Goal: Task Accomplishment & Management: Use online tool/utility

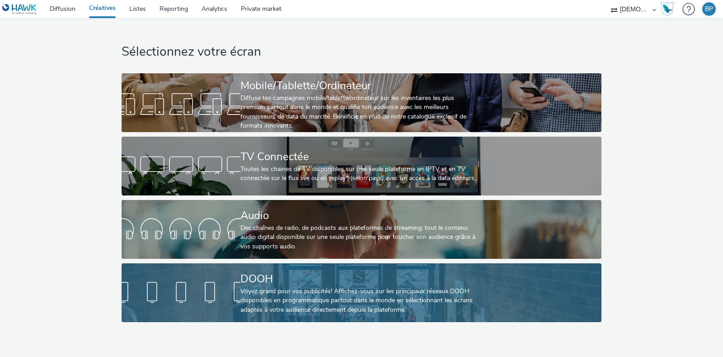
click at [283, 288] on div "Voyez grand pour vos publicités! Affichez-vous sur les principaux réseaux DOOH …" at bounding box center [359, 301] width 238 height 28
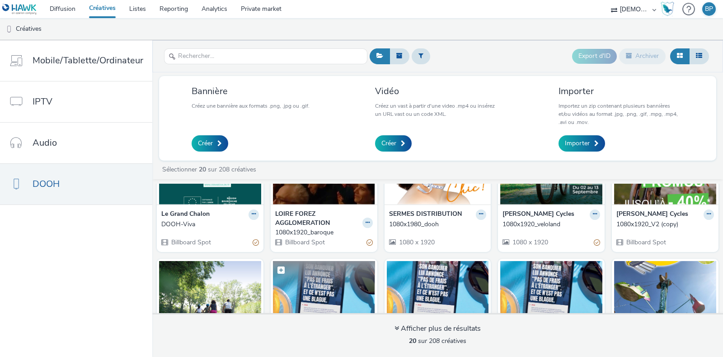
scroll to position [56, 0]
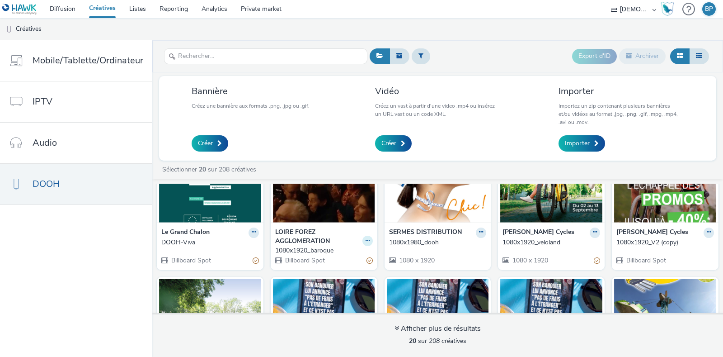
click at [366, 238] on icon at bounding box center [368, 240] width 4 height 5
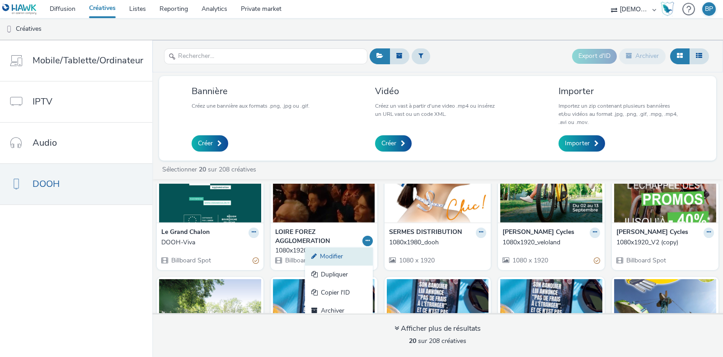
click at [330, 254] on link "Modifier" at bounding box center [339, 256] width 68 height 18
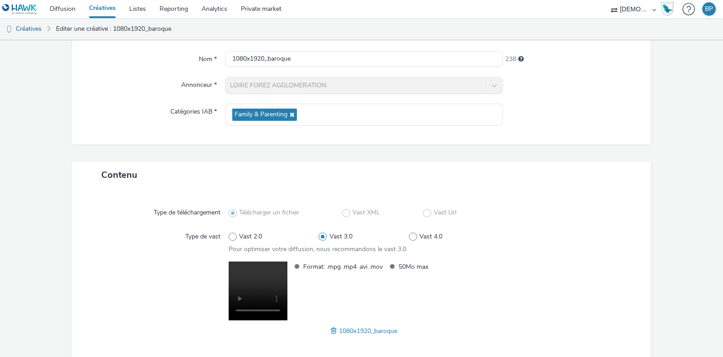
scroll to position [122, 0]
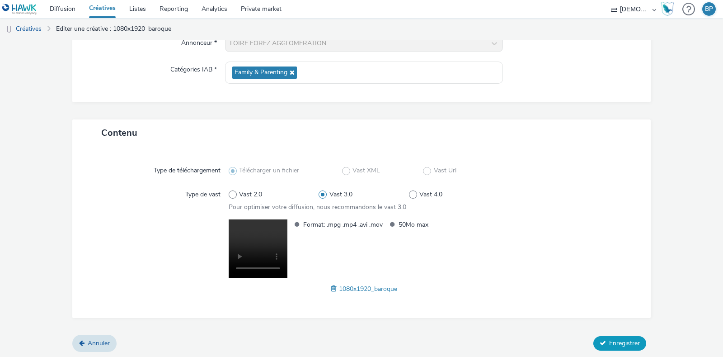
click at [615, 339] on span "Enregistrer" at bounding box center [624, 343] width 31 height 9
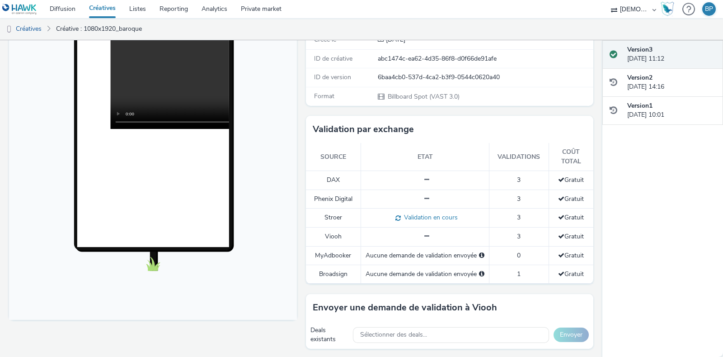
scroll to position [170, 0]
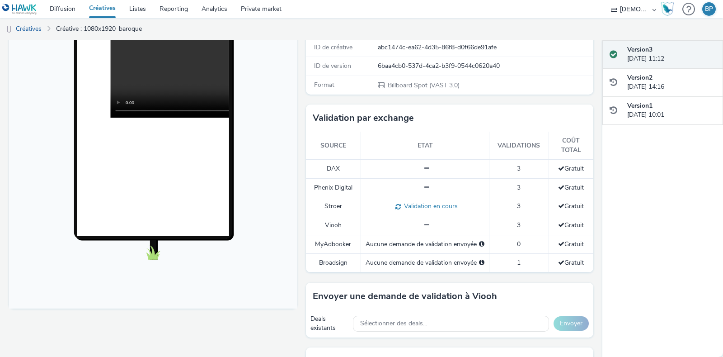
click at [432, 188] on div at bounding box center [425, 187] width 119 height 9
click at [429, 178] on td at bounding box center [425, 187] width 128 height 19
click at [432, 166] on div at bounding box center [425, 168] width 119 height 9
click at [517, 161] on table "Source Etat Validations Coût total DAX 3 Gratuit Phenix Digital 3 Gratuit [PERS…" at bounding box center [450, 202] width 288 height 141
click at [518, 181] on td "3" at bounding box center [519, 187] width 59 height 19
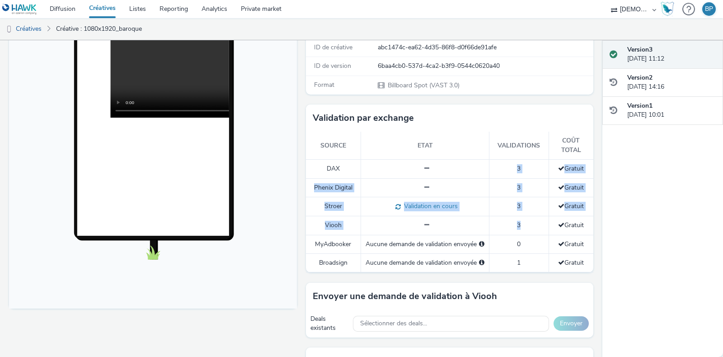
drag, startPoint x: 521, startPoint y: 221, endPoint x: 494, endPoint y: 165, distance: 61.7
click at [494, 165] on tbody "DAX 3 Gratuit Phenix Digital 3 Gratuit [PERSON_NAME] Validation en cours 3 Grat…" at bounding box center [450, 216] width 288 height 113
click at [346, 194] on td "Phenix Digital" at bounding box center [333, 187] width 55 height 19
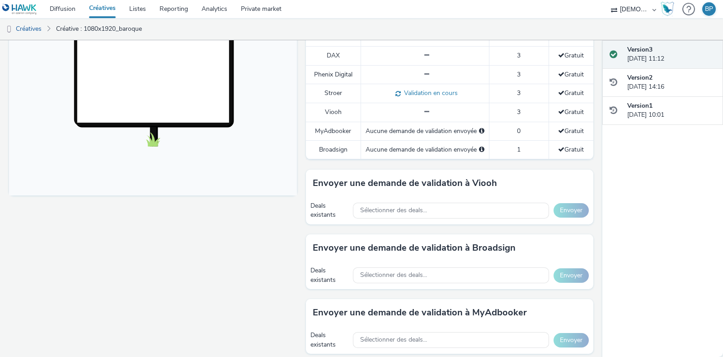
scroll to position [339, 0]
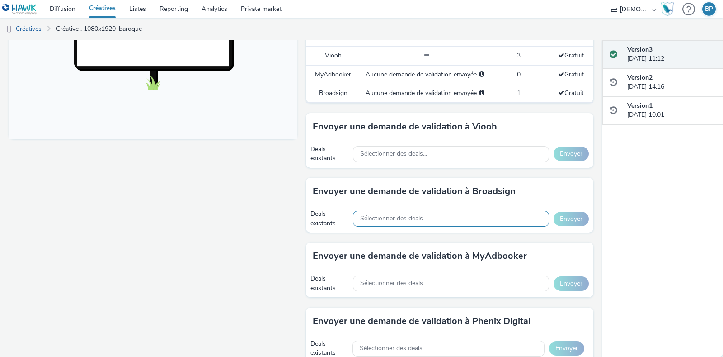
click at [453, 212] on div "Sélectionner des deals..." at bounding box center [451, 219] width 196 height 16
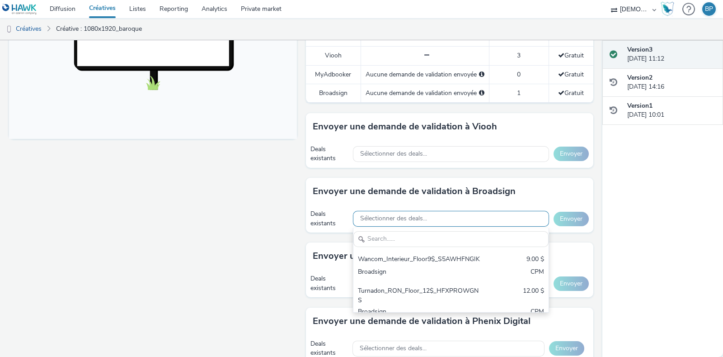
scroll to position [0, 0]
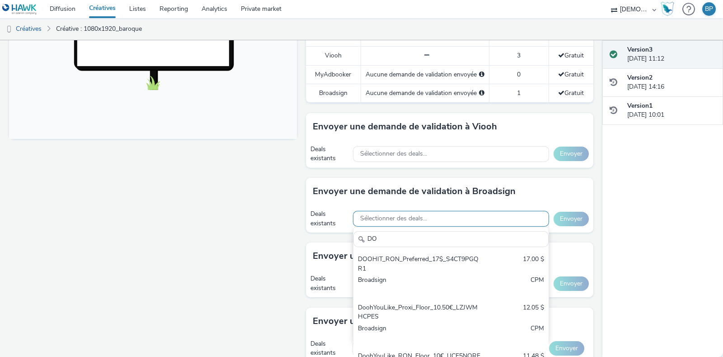
type input "D"
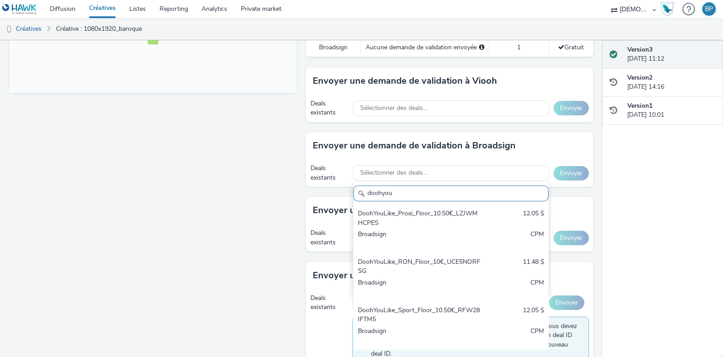
scroll to position [395, 0]
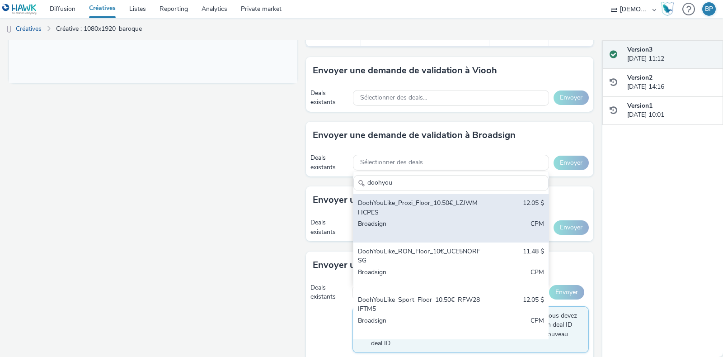
type input "doohyou"
click at [393, 215] on div "DoohYouLike_Proxi_Floor_10.50€_LZJWMHCPES 12.05 $ Broadsign CPM" at bounding box center [450, 218] width 195 height 48
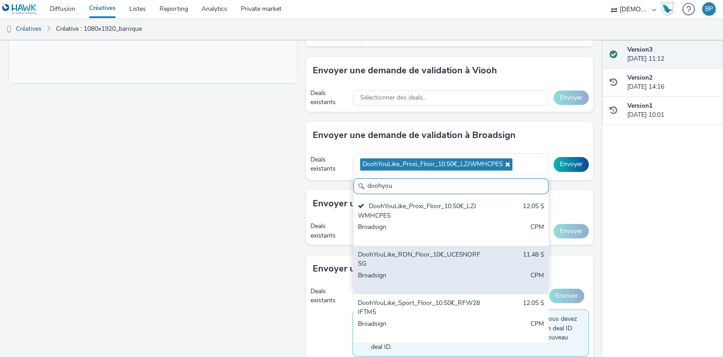
scroll to position [48, 0]
click at [415, 263] on div "DoohYouLike_Sport_Floor_10.50€_RFW28IFTM5" at bounding box center [419, 259] width 122 height 19
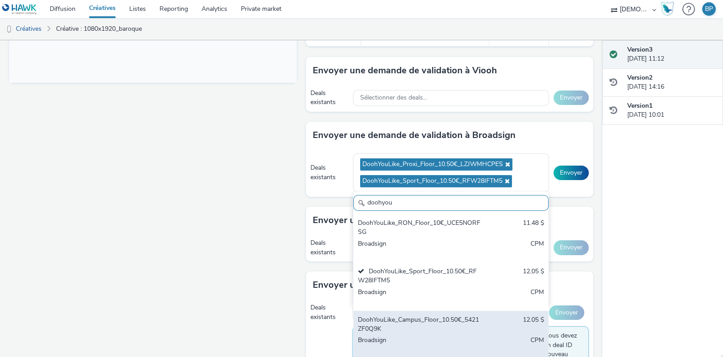
click at [396, 325] on div "DoohYouLike_Campus_Floor_10.50€_5421ZF0Q9K" at bounding box center [419, 324] width 122 height 19
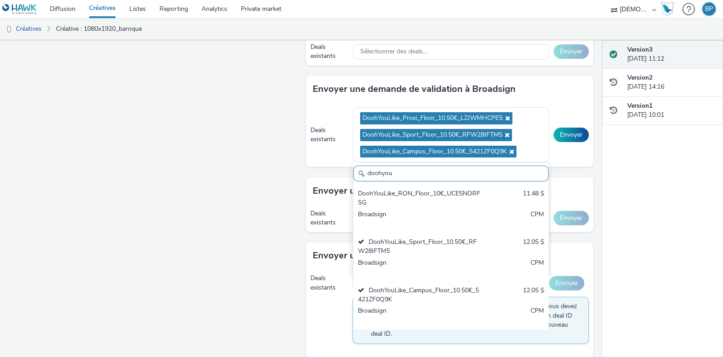
scroll to position [452, 0]
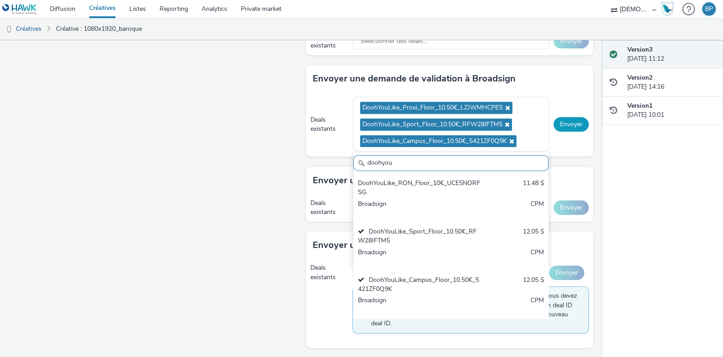
click at [563, 125] on button "Envoyer" at bounding box center [571, 124] width 35 height 14
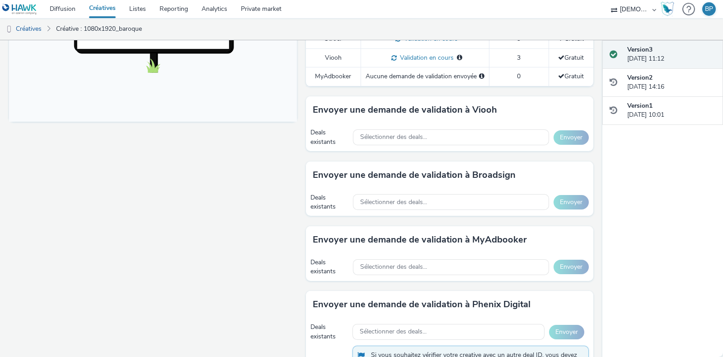
scroll to position [395, 0]
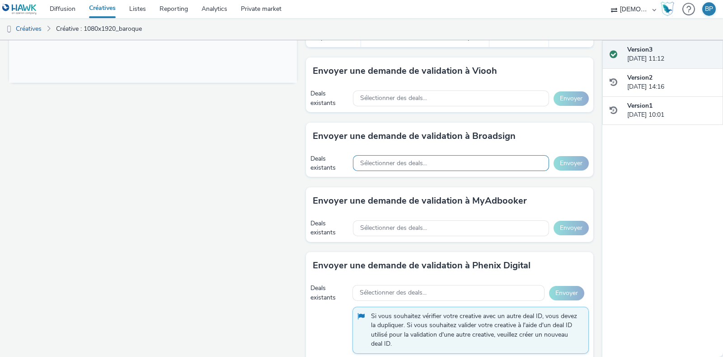
click at [410, 160] on span "Sélectionner des deals..." at bounding box center [393, 164] width 67 height 8
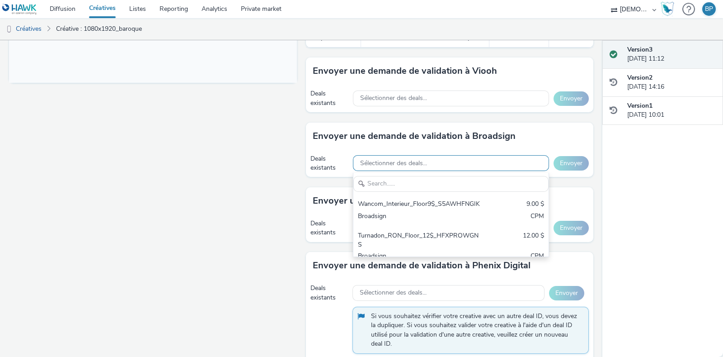
scroll to position [0, 0]
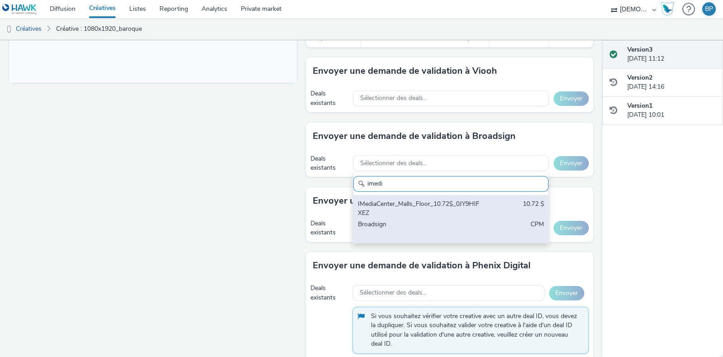
click at [448, 220] on div "Broadsign" at bounding box center [419, 229] width 122 height 19
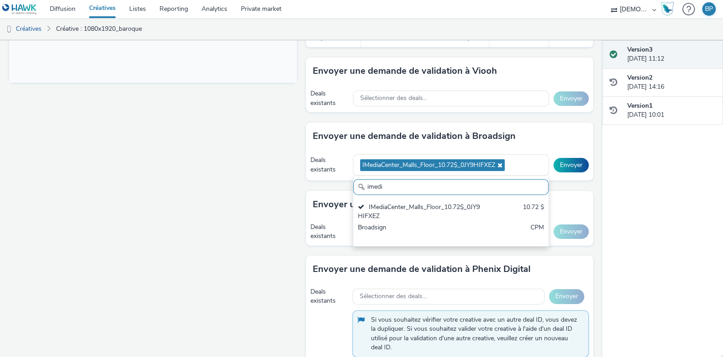
click at [459, 179] on input "imedi" at bounding box center [450, 187] width 195 height 16
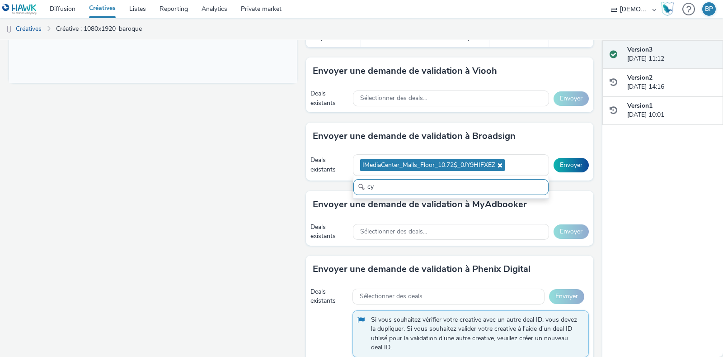
type input "c"
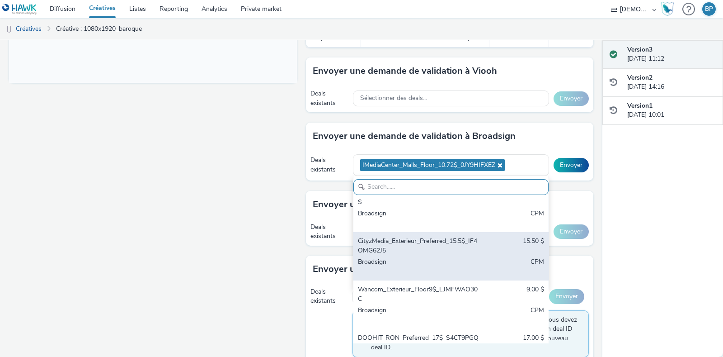
scroll to position [56, 0]
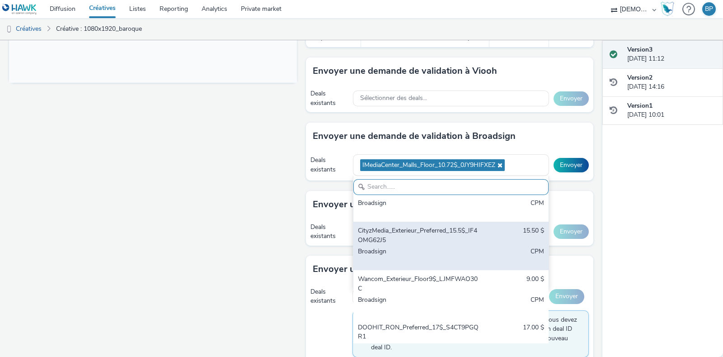
click at [453, 245] on div "CityzMedia_Exterieur_Preferred_15.5$_IF4OMG62J5" at bounding box center [419, 235] width 122 height 19
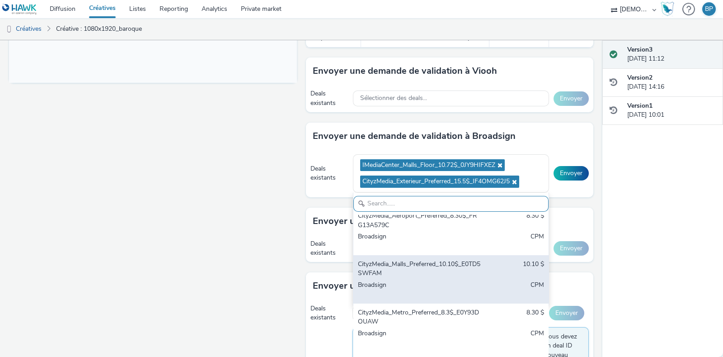
scroll to position [395, 0]
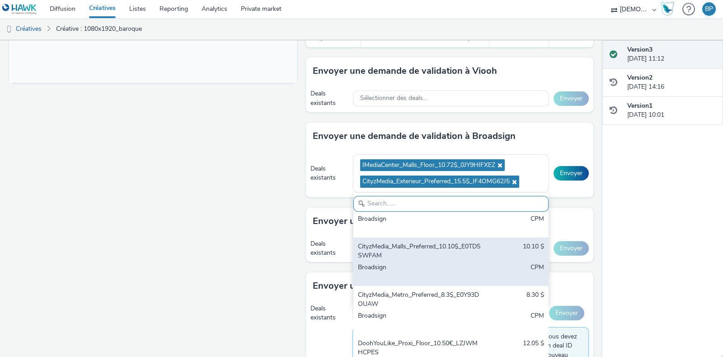
click at [429, 260] on div "CityzMedia_Malls_Preferred_10.10$_E0TD5SWFAM" at bounding box center [419, 251] width 122 height 19
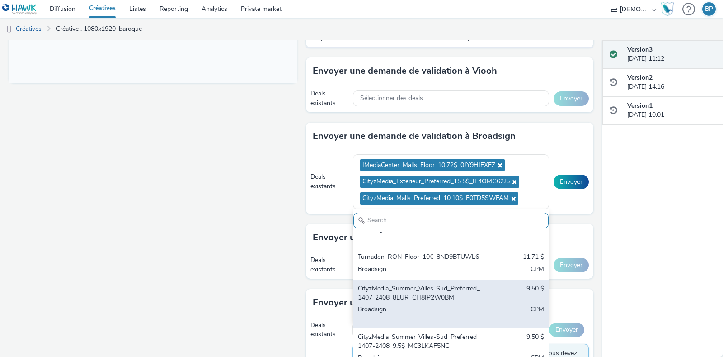
scroll to position [452, 0]
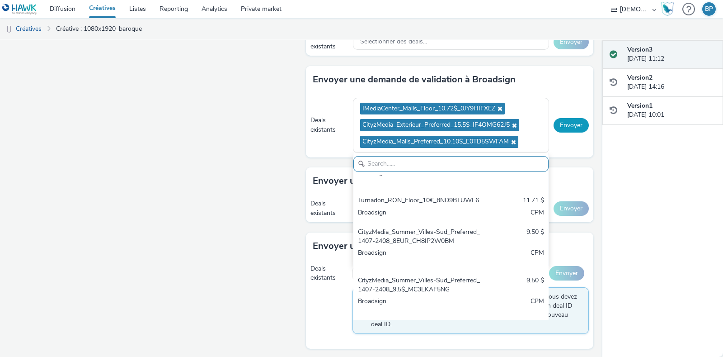
click at [568, 128] on button "Envoyer" at bounding box center [571, 125] width 35 height 14
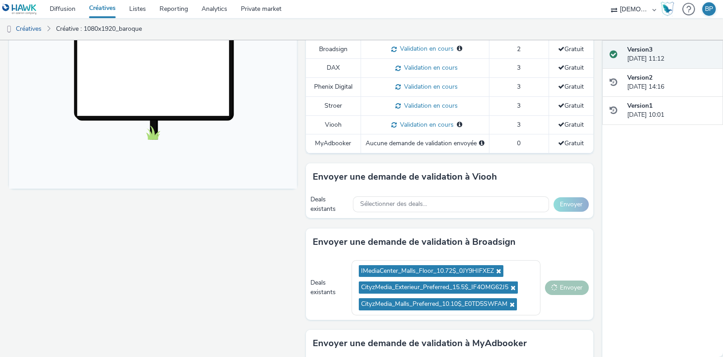
scroll to position [395, 0]
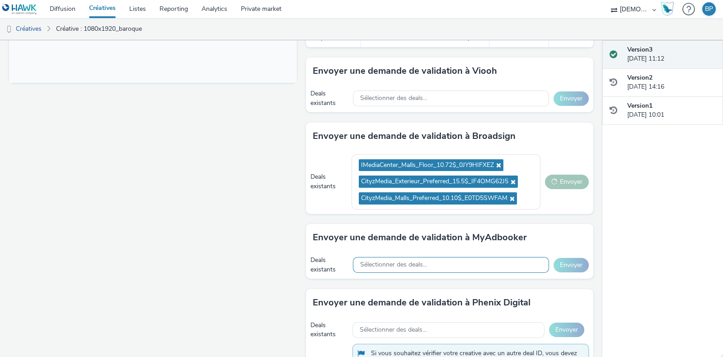
click at [494, 268] on div "Sélectionner des deals..." at bounding box center [451, 265] width 196 height 16
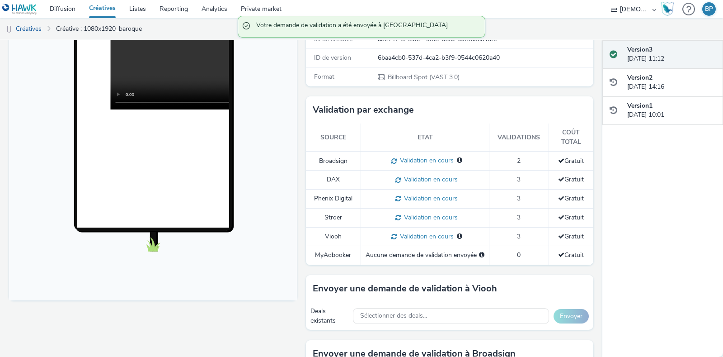
scroll to position [175, 0]
